Goal: Information Seeking & Learning: Learn about a topic

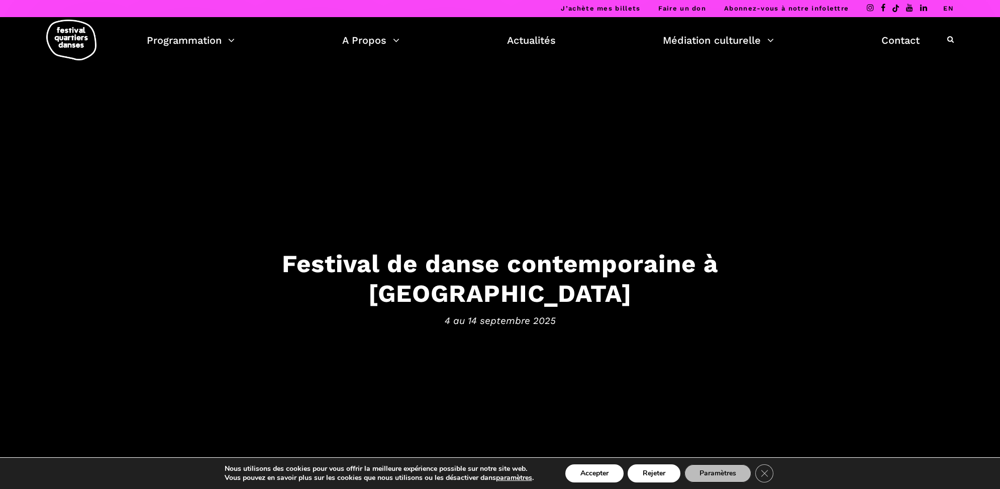
click at [553, 280] on h3 "Festival de danse contemporaine à Montréal" at bounding box center [500, 278] width 623 height 59
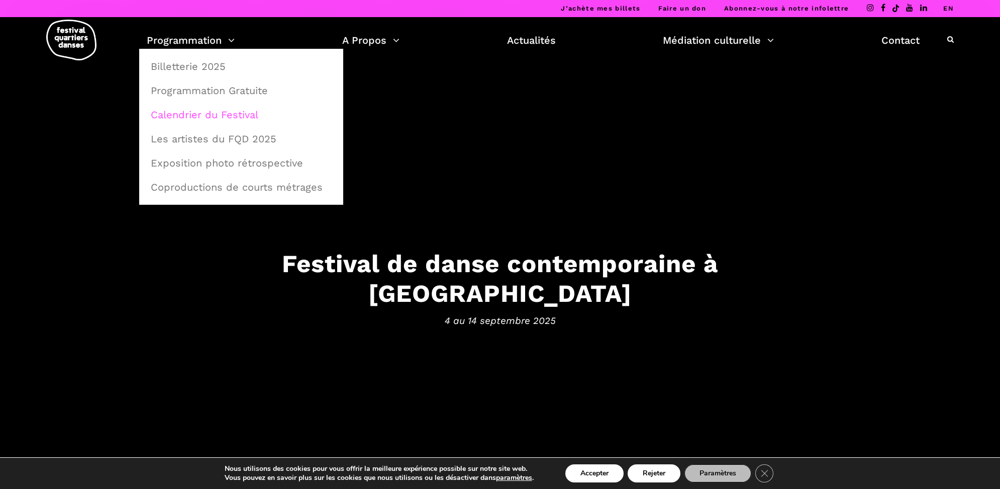
click at [209, 114] on link "Calendrier du Festival" at bounding box center [241, 114] width 193 height 23
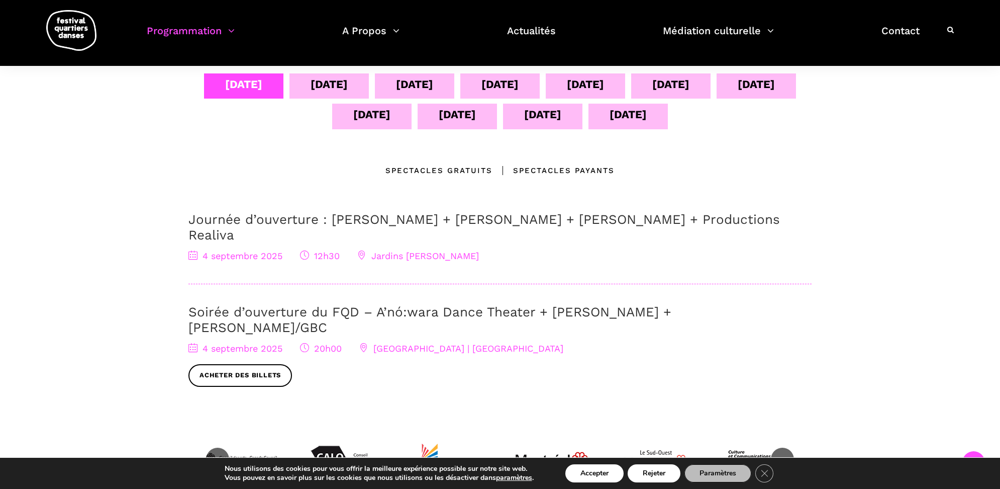
scroll to position [232, 0]
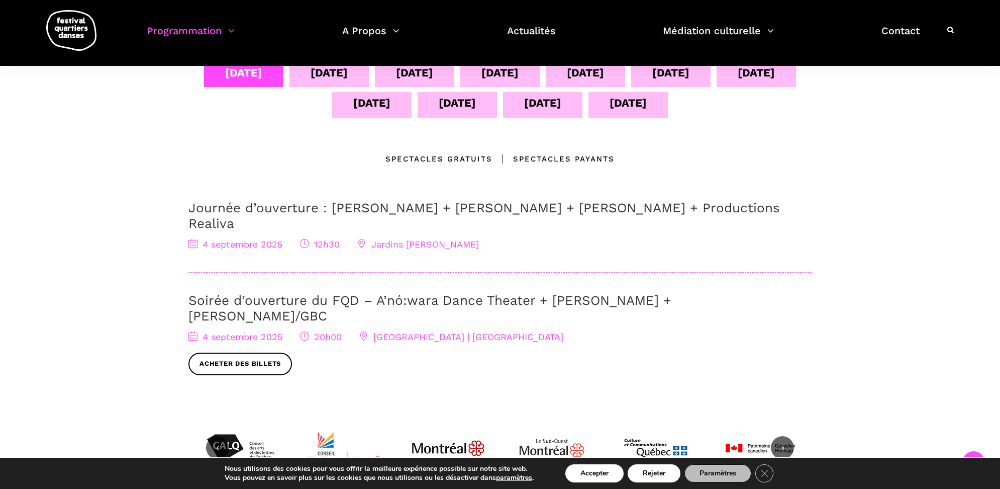
click at [440, 161] on div "Spectacles gratuits" at bounding box center [439, 159] width 107 height 12
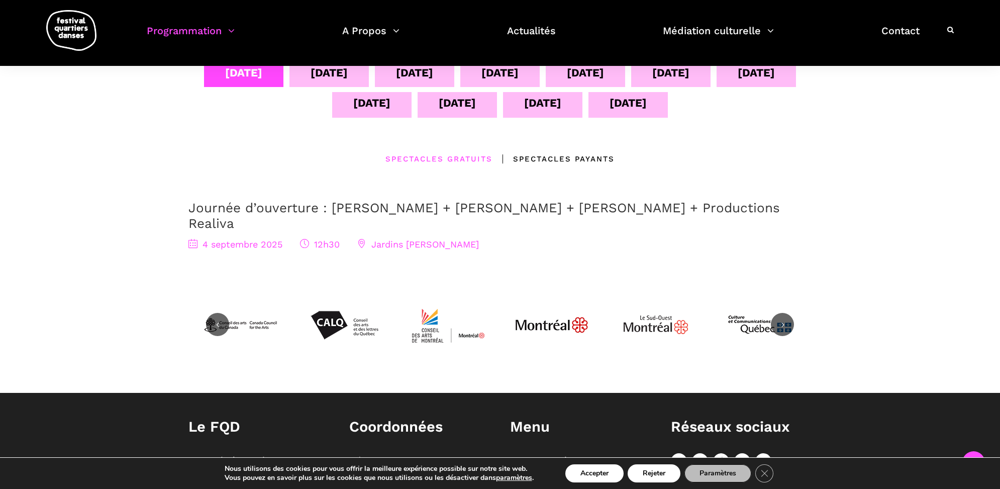
click at [261, 239] on span "4 septembre 2025" at bounding box center [236, 244] width 94 height 11
click at [331, 239] on span "12h30" at bounding box center [320, 244] width 40 height 11
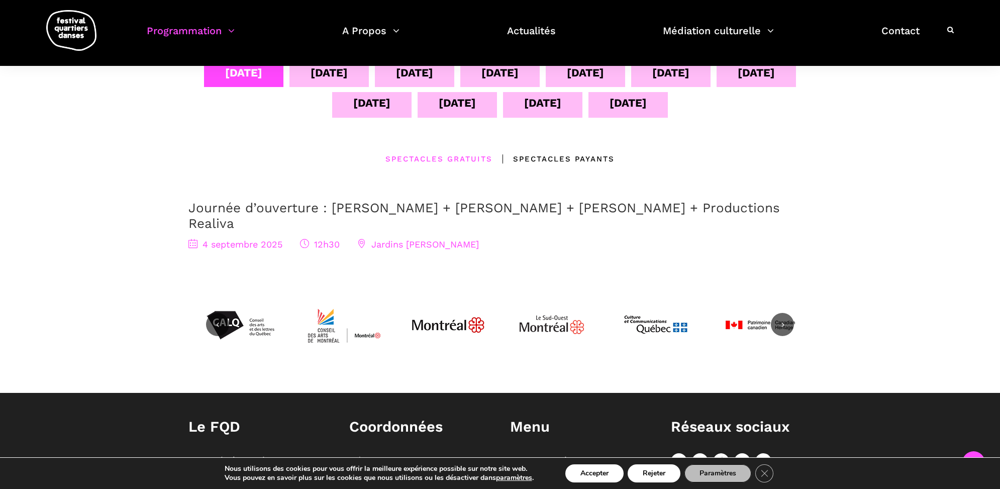
click at [535, 210] on link "Journée d’ouverture : [PERSON_NAME] + [PERSON_NAME] + [PERSON_NAME] + Productio…" at bounding box center [485, 215] width 592 height 31
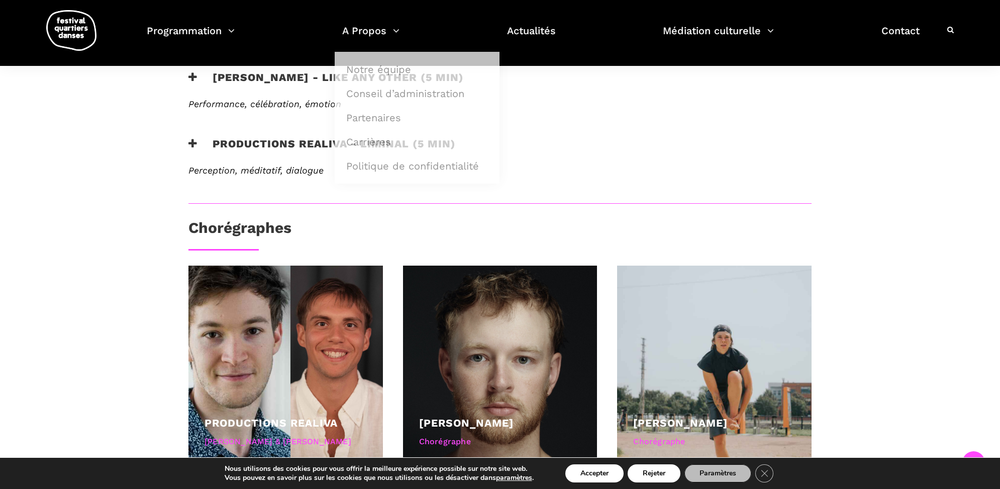
scroll to position [490, 0]
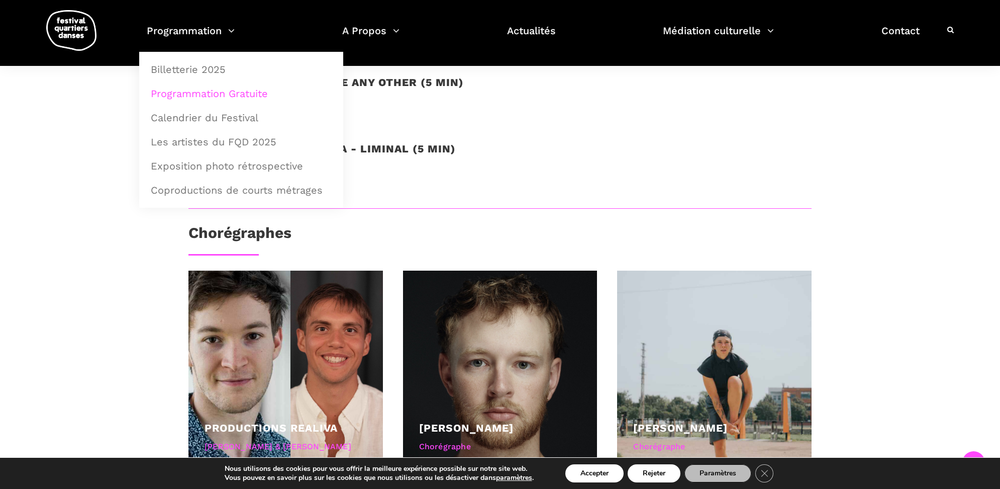
click at [241, 93] on link "Programmation Gratuite" at bounding box center [241, 93] width 193 height 23
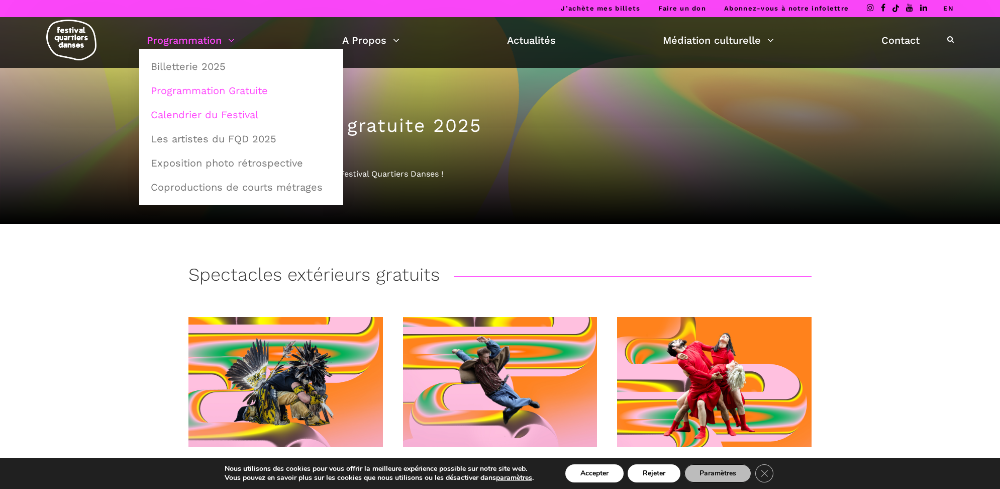
drag, startPoint x: 215, startPoint y: 115, endPoint x: 228, endPoint y: 117, distance: 13.7
click at [215, 115] on link "Calendrier du Festival" at bounding box center [241, 114] width 193 height 23
